Goal: Task Accomplishment & Management: Use online tool/utility

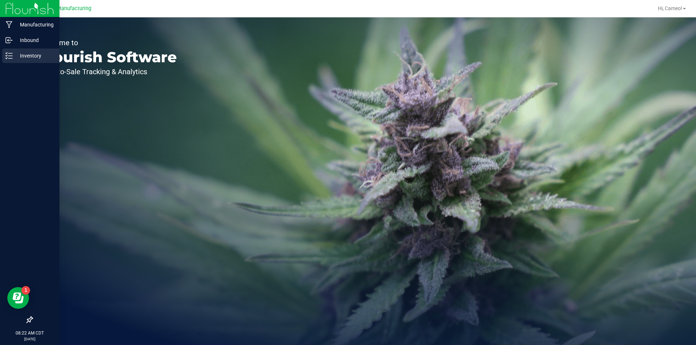
click at [7, 55] on icon at bounding box center [8, 55] width 7 height 7
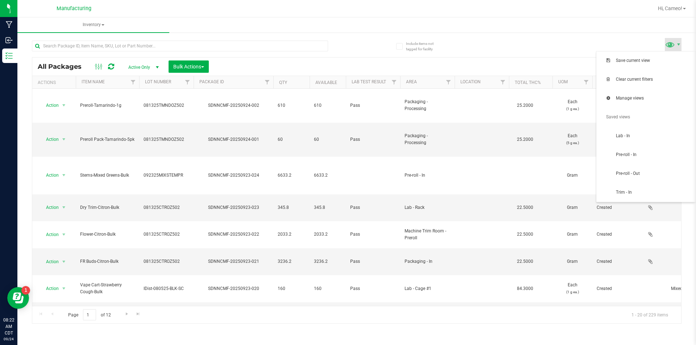
click at [669, 45] on span at bounding box center [670, 44] width 11 height 11
click at [646, 151] on span "Pre-roll - In" at bounding box center [645, 155] width 91 height 14
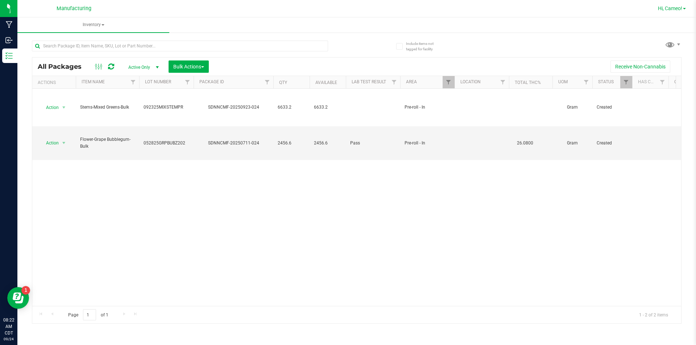
click at [678, 10] on span "Hi, Cameo!" at bounding box center [670, 8] width 24 height 6
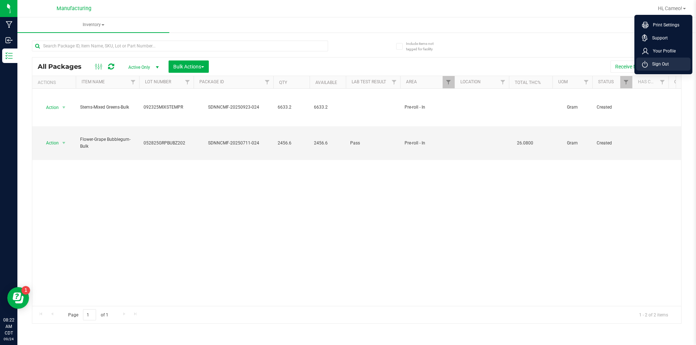
click at [672, 64] on li "Sign Out" at bounding box center [663, 64] width 54 height 13
